Goal: Information Seeking & Learning: Learn about a topic

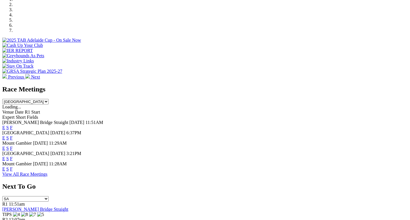
scroll to position [190, 0]
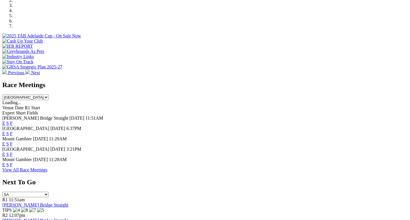
click at [13, 121] on link "F" at bounding box center [11, 123] width 3 height 5
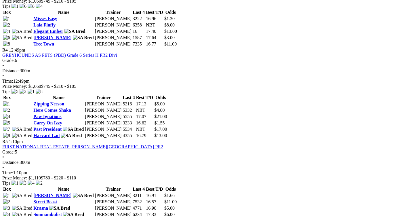
scroll to position [500, 0]
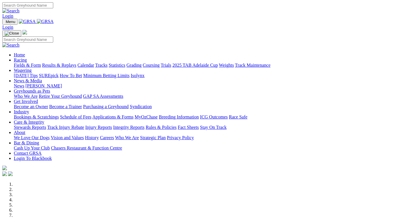
scroll to position [190, 0]
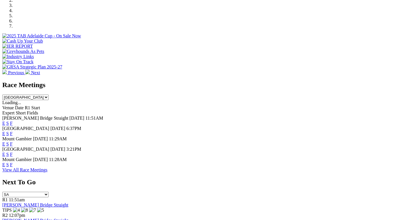
click at [13, 131] on link "F" at bounding box center [11, 133] width 3 height 5
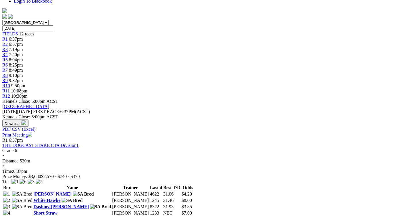
scroll to position [169, 0]
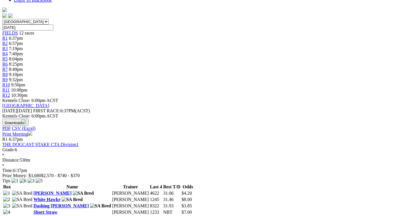
click at [60, 203] on link "Dashing [PERSON_NAME]" at bounding box center [60, 205] width 55 height 5
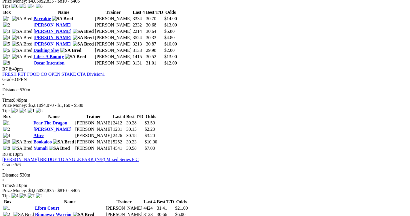
scroll to position [857, 0]
